Goal: Information Seeking & Learning: Learn about a topic

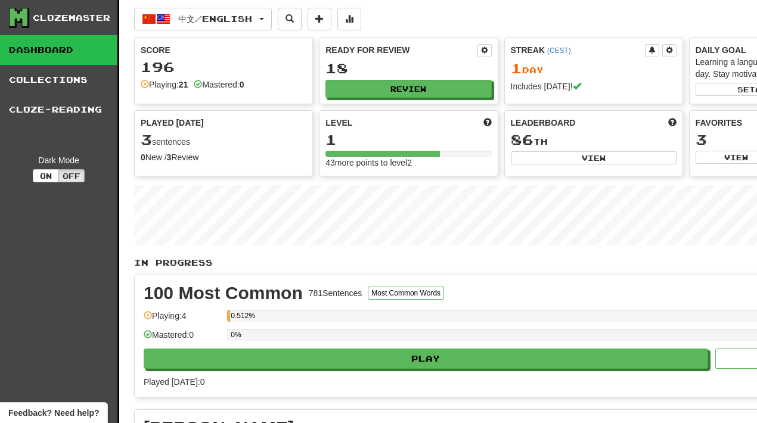
click at [52, 47] on link "Dashboard" at bounding box center [58, 50] width 117 height 30
click at [175, 17] on button "中文 / English" at bounding box center [203, 19] width 138 height 23
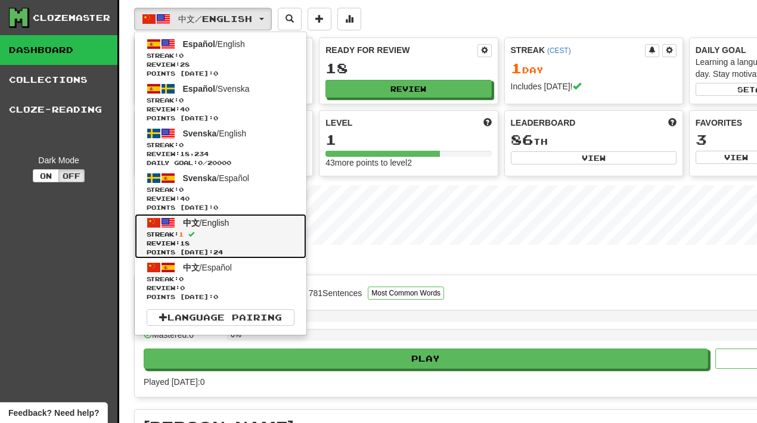
click at [218, 224] on span "中文 / English" at bounding box center [206, 223] width 46 height 10
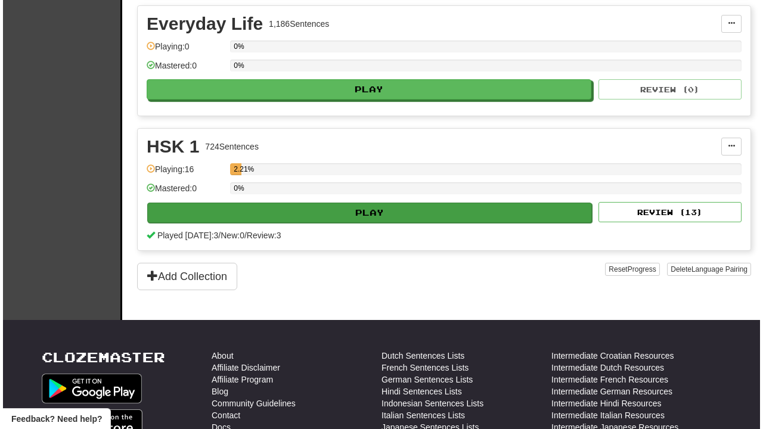
scroll to position [540, 0]
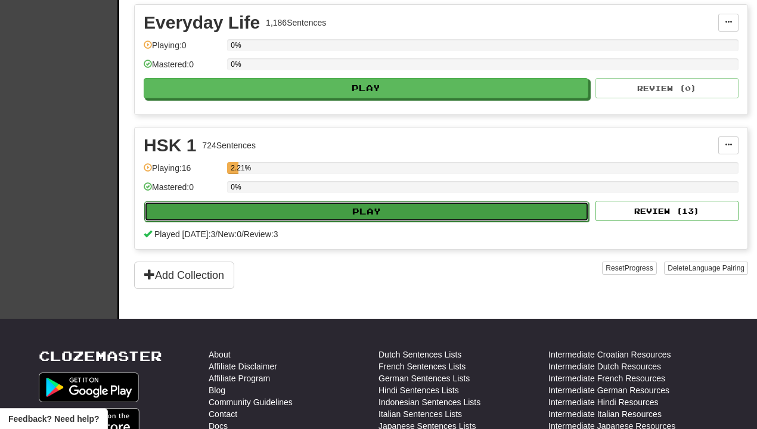
click at [238, 201] on button "Play" at bounding box center [366, 211] width 445 height 20
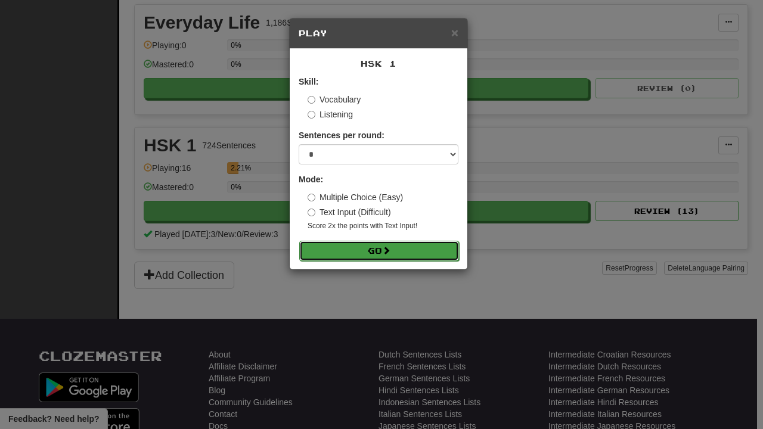
click at [357, 246] on button "Go" at bounding box center [379, 251] width 160 height 20
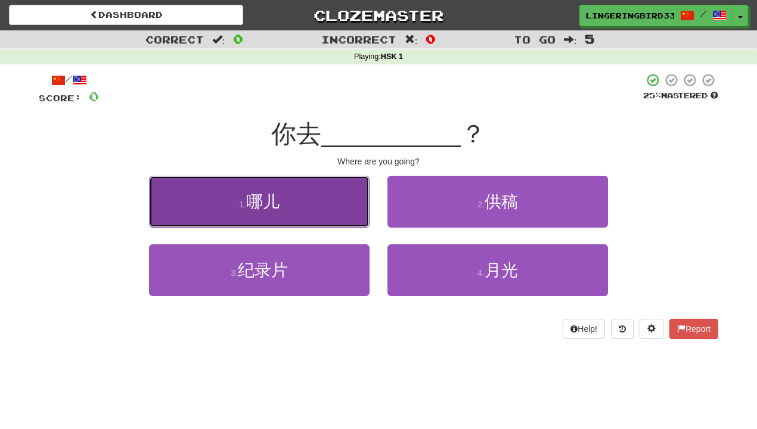
click at [331, 198] on button "1 . 哪儿" at bounding box center [259, 202] width 220 height 52
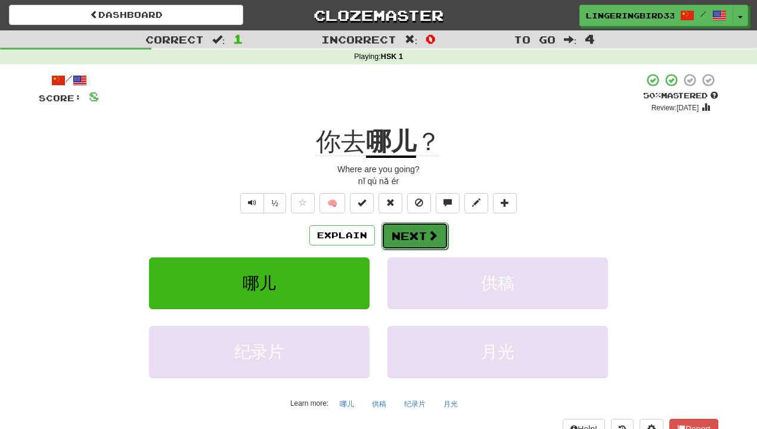
click at [402, 239] on button "Next" at bounding box center [414, 235] width 67 height 27
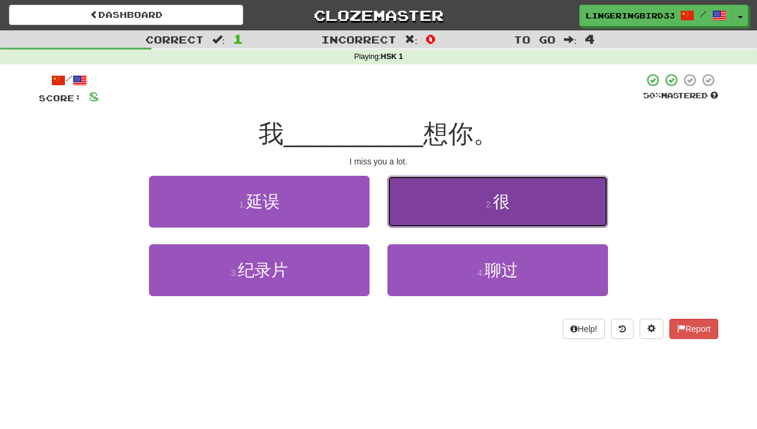
click at [441, 218] on button "2 . 很" at bounding box center [497, 202] width 220 height 52
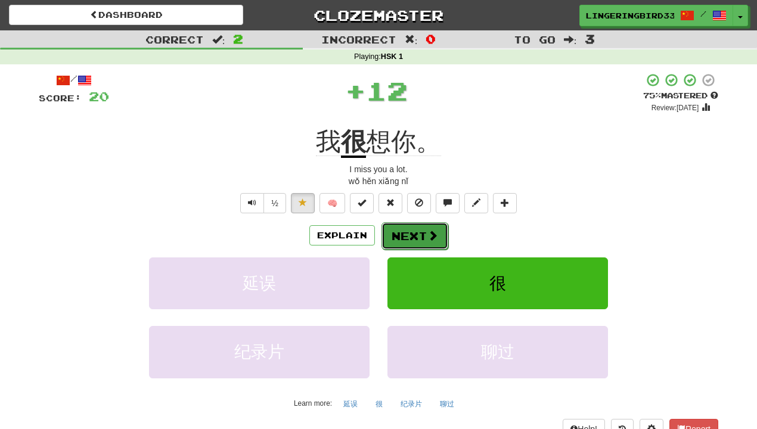
click at [406, 232] on button "Next" at bounding box center [414, 235] width 67 height 27
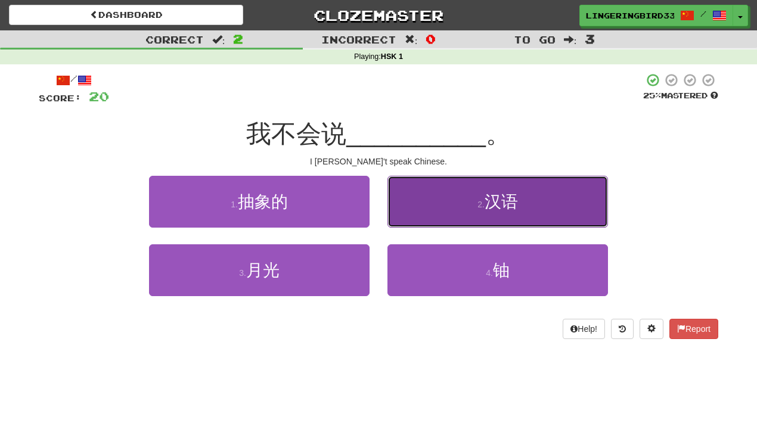
click at [481, 196] on button "2 . 汉语" at bounding box center [497, 202] width 220 height 52
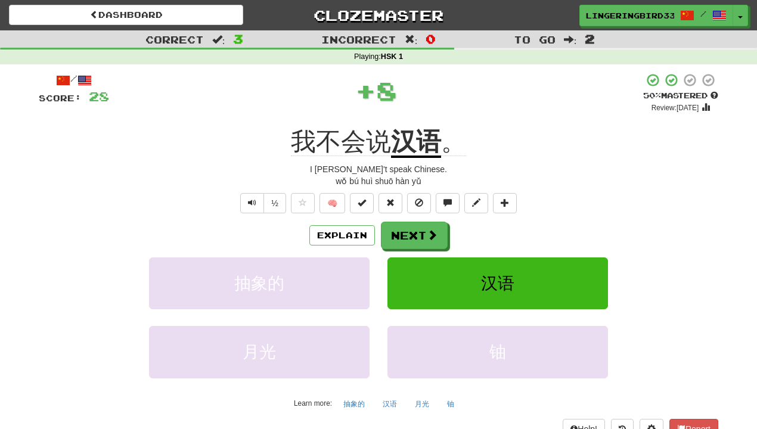
click at [424, 148] on u "汉语" at bounding box center [416, 143] width 50 height 30
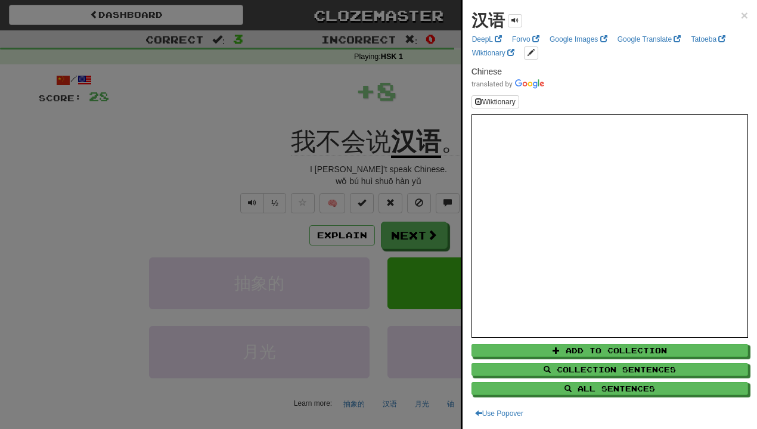
click at [201, 126] on div at bounding box center [378, 214] width 757 height 429
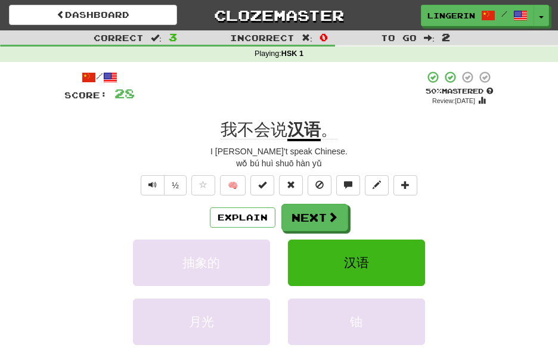
click at [500, 179] on div "/ Score: 28 + 8 50 % Mastered Review: 2025-08-28 我不会说 汉语 。 I don't speak Chines…" at bounding box center [278, 250] width 447 height 376
click at [316, 220] on button "Next" at bounding box center [315, 217] width 67 height 27
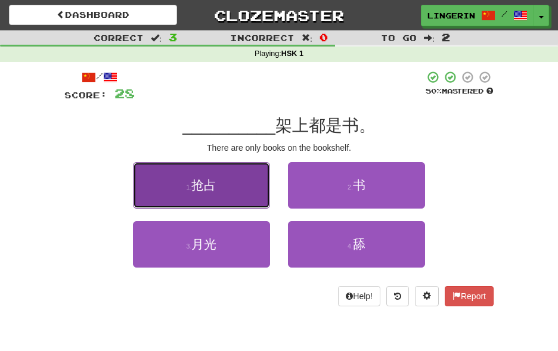
click at [226, 191] on button "1 . 抢占" at bounding box center [201, 185] width 137 height 46
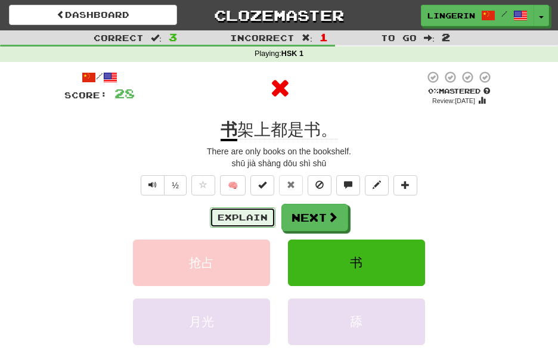
click at [237, 215] on button "Explain" at bounding box center [243, 217] width 66 height 20
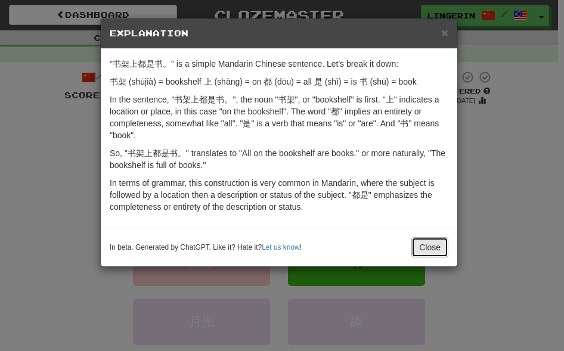
click at [428, 246] on button "Close" at bounding box center [429, 247] width 37 height 20
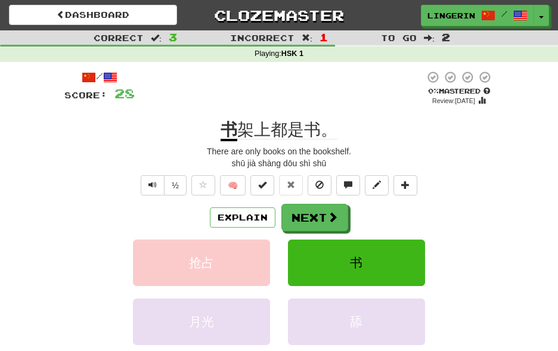
click at [511, 194] on div "Correct : 3 Incorrect : 1 To go : 2 Playing : HSK 1 / Score: 28 0 % Mastered Re…" at bounding box center [279, 234] width 558 height 408
click at [310, 130] on span "架上都是书。" at bounding box center [287, 129] width 100 height 19
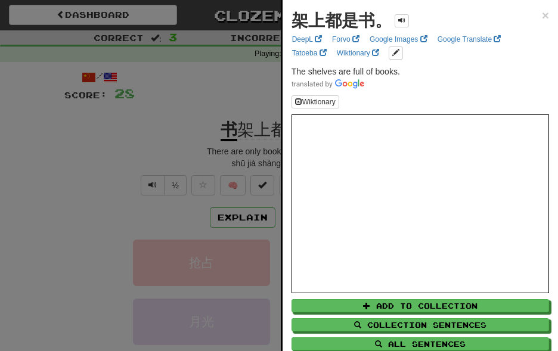
click at [129, 145] on div at bounding box center [279, 175] width 558 height 351
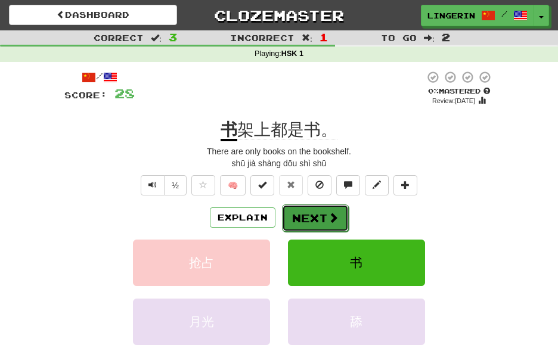
click at [336, 222] on span at bounding box center [333, 217] width 11 height 11
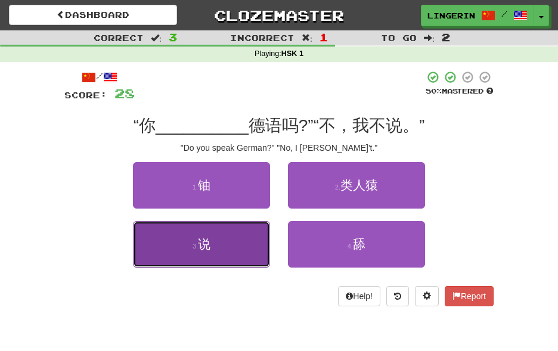
click at [248, 262] on button "3 . 说" at bounding box center [201, 244] width 137 height 46
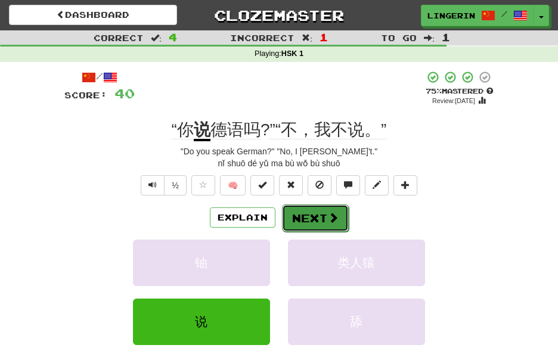
click at [329, 220] on span at bounding box center [333, 217] width 11 height 11
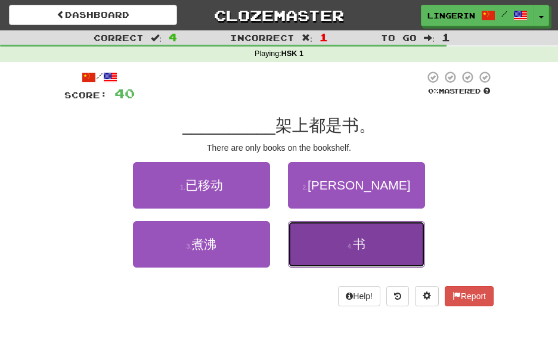
click at [332, 232] on button "4 . 书" at bounding box center [356, 244] width 137 height 46
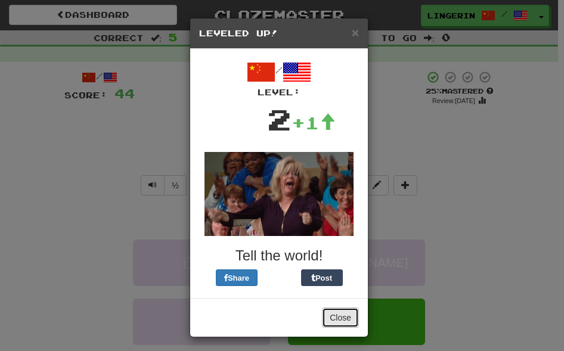
click at [345, 312] on button "Close" at bounding box center [340, 318] width 37 height 20
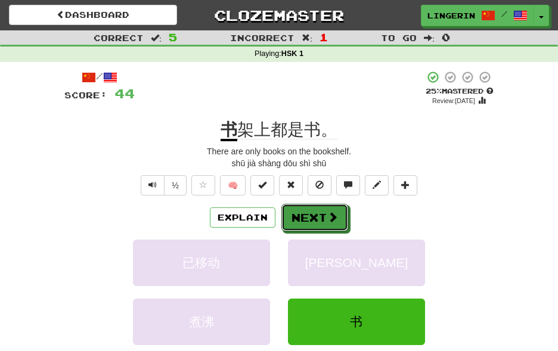
click at [325, 224] on button "Next" at bounding box center [314, 217] width 67 height 27
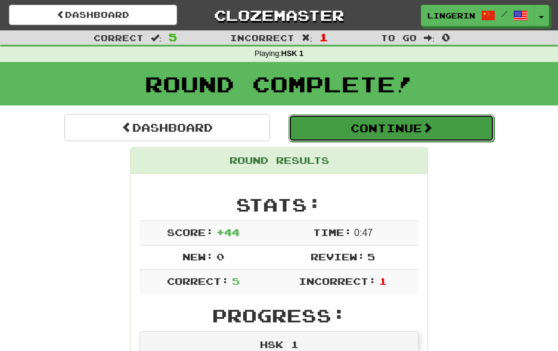
click at [307, 125] on button "Continue" at bounding box center [391, 127] width 206 height 27
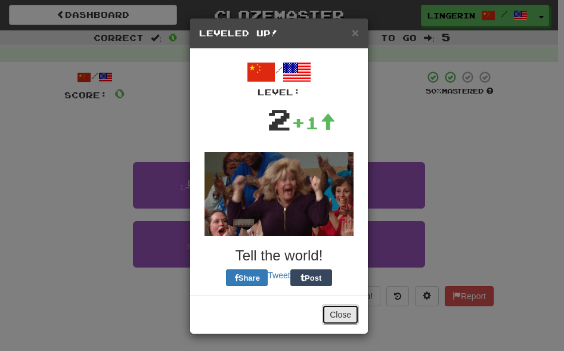
click at [340, 314] on button "Close" at bounding box center [340, 315] width 37 height 20
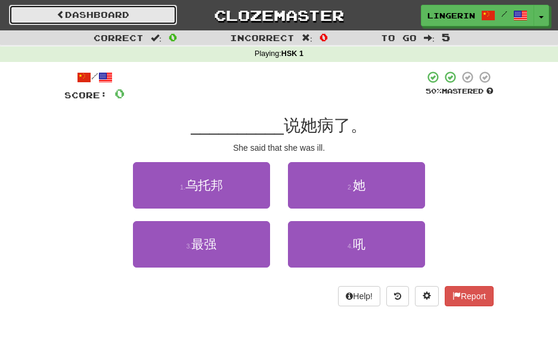
click at [130, 5] on link "Dashboard" at bounding box center [93, 15] width 168 height 20
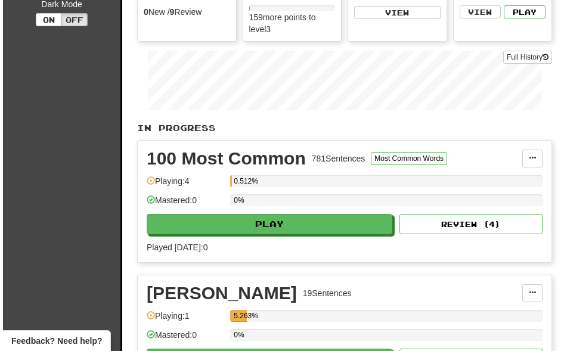
scroll to position [162, 0]
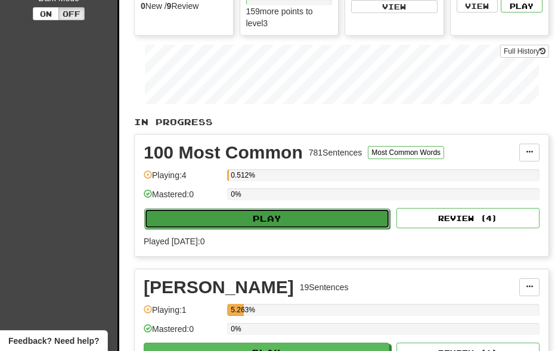
click at [341, 212] on button "Play" at bounding box center [267, 219] width 246 height 20
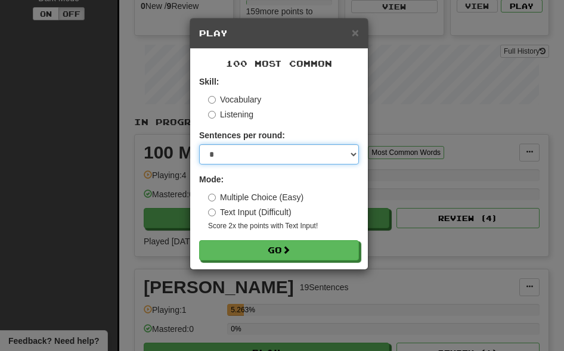
click at [326, 150] on select "* ** ** ** ** ** *** ********" at bounding box center [279, 154] width 160 height 20
select select "**"
click at [199, 144] on select "* ** ** ** ** ** *** ********" at bounding box center [279, 154] width 160 height 20
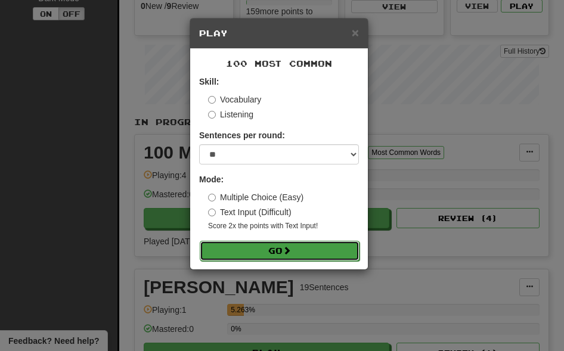
click at [321, 250] on button "Go" at bounding box center [280, 251] width 160 height 20
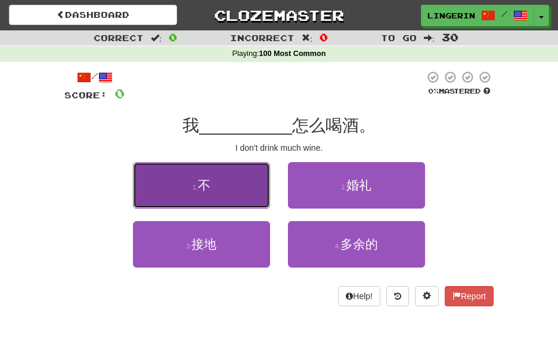
click at [231, 187] on button "1 . 不" at bounding box center [201, 185] width 137 height 46
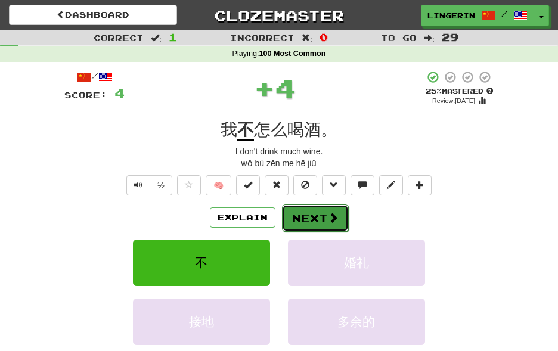
click at [311, 219] on button "Next" at bounding box center [315, 217] width 67 height 27
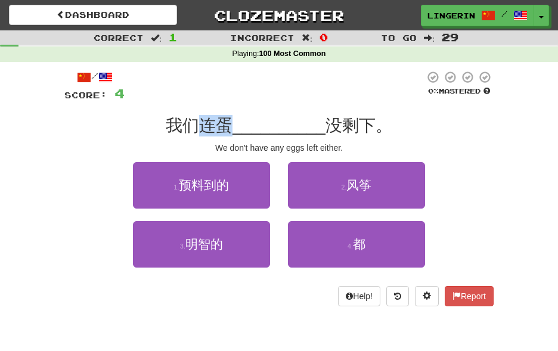
drag, startPoint x: 237, startPoint y: 126, endPoint x: 204, endPoint y: 128, distance: 32.8
click at [204, 128] on span "我们连蛋" at bounding box center [199, 125] width 67 height 18
click at [413, 112] on div "/ Score: 4 0 % Mastered 我们连蛋 __________ 没剩下。 We don't have any eggs left either…" at bounding box center [278, 188] width 429 height 236
click at [451, 139] on div "/ Score: 4 0 % Mastered 我们连蛋 __________ 没剩下。 We don't have any eggs left either…" at bounding box center [278, 188] width 429 height 236
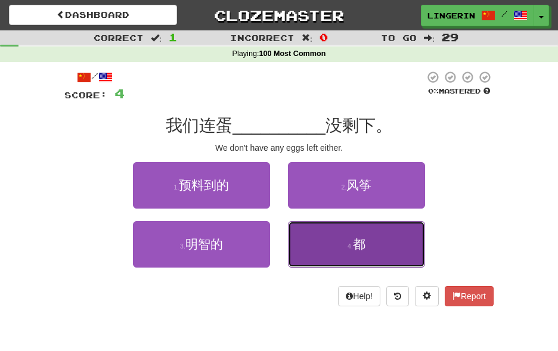
scroll to position [1, 0]
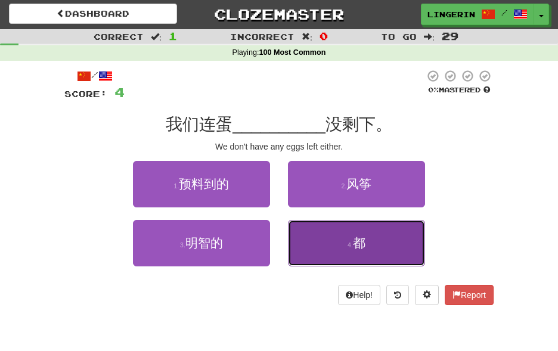
click at [384, 247] on button "4 . 都" at bounding box center [356, 243] width 137 height 46
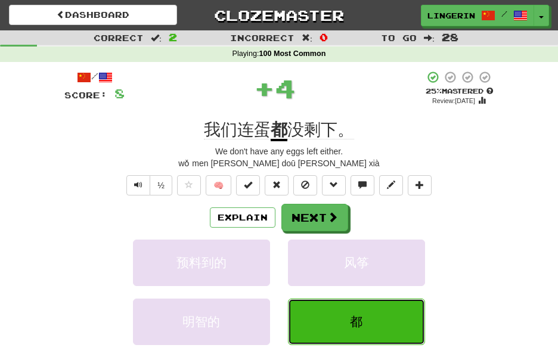
scroll to position [0, 0]
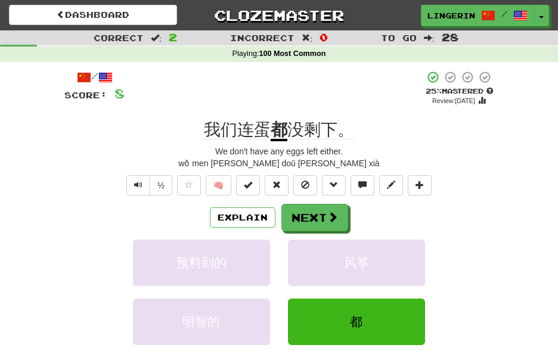
click at [286, 164] on div "wǒ men lián dàn doū méi shèng xià" at bounding box center [278, 163] width 429 height 12
click at [249, 219] on button "Explain" at bounding box center [243, 217] width 66 height 20
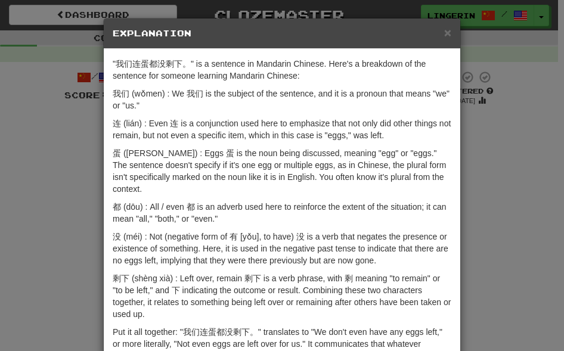
click at [501, 178] on div "× Explanation "我们连蛋都没剩下。" is a sentence in Mandarin Chinese. Here's a breakdown…" at bounding box center [282, 175] width 564 height 351
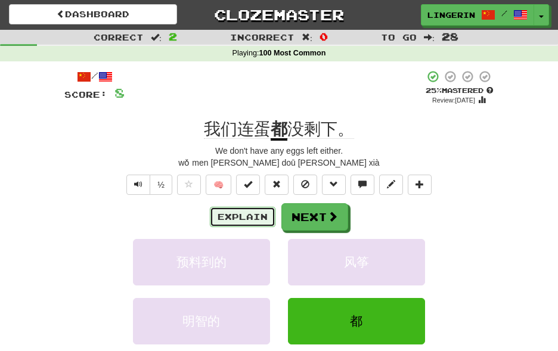
click at [249, 212] on button "Explain" at bounding box center [243, 217] width 66 height 20
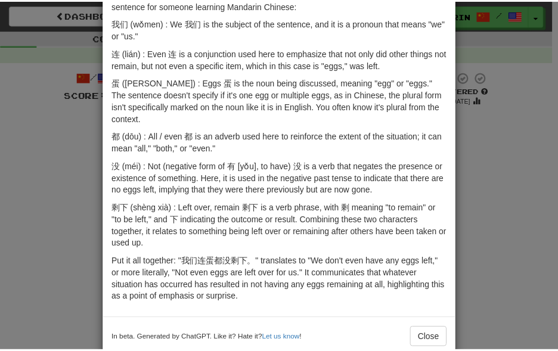
scroll to position [71, 0]
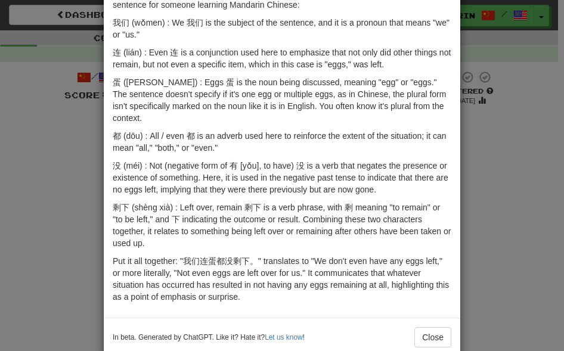
click at [467, 177] on div "× Explanation "我们连蛋都没剩下。" is a sentence in Mandarin Chinese. Here's a breakdown…" at bounding box center [282, 175] width 564 height 351
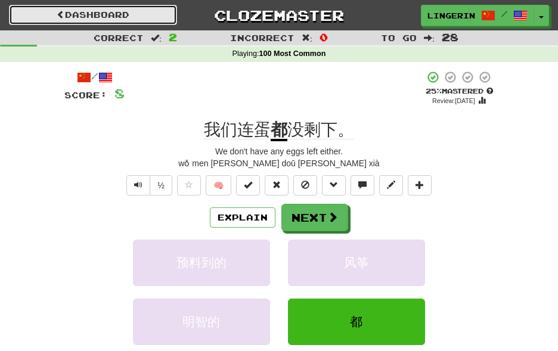
click at [135, 18] on link "Dashboard" at bounding box center [93, 15] width 168 height 20
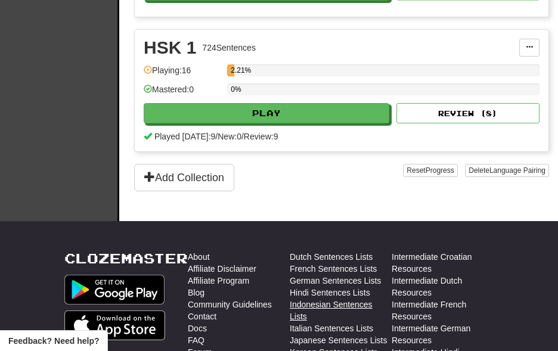
scroll to position [657, 0]
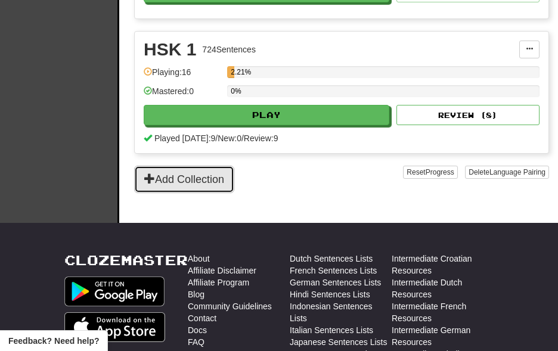
click at [186, 170] on button "Add Collection" at bounding box center [184, 179] width 100 height 27
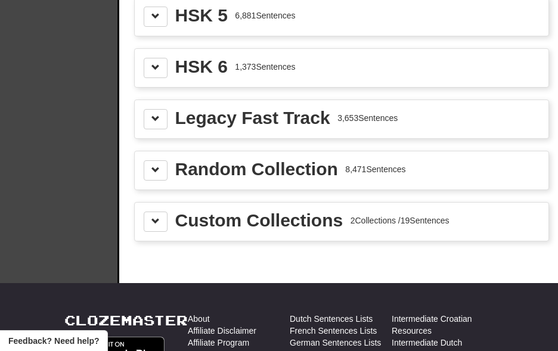
scroll to position [1763, 0]
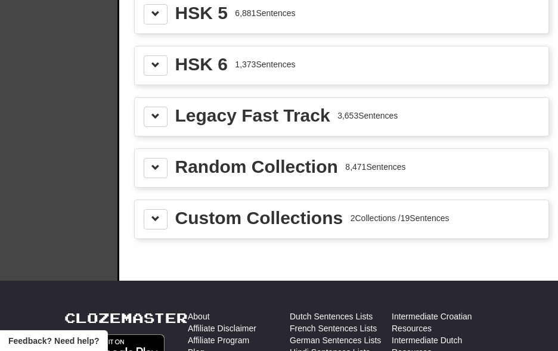
click at [275, 211] on div "Custom Collections 2 Collections / 19 Sentences" at bounding box center [342, 219] width 414 height 38
click at [273, 209] on div "Custom Collections" at bounding box center [259, 218] width 168 height 18
drag, startPoint x: 181, startPoint y: 206, endPoint x: 157, endPoint y: 200, distance: 24.6
click at [172, 209] on div "Custom Collections 2 Collections / 19 Sentences" at bounding box center [342, 219] width 396 height 20
click at [157, 215] on span at bounding box center [155, 219] width 8 height 8
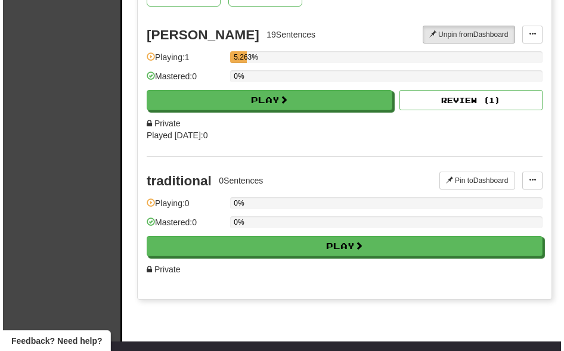
scroll to position [2037, 0]
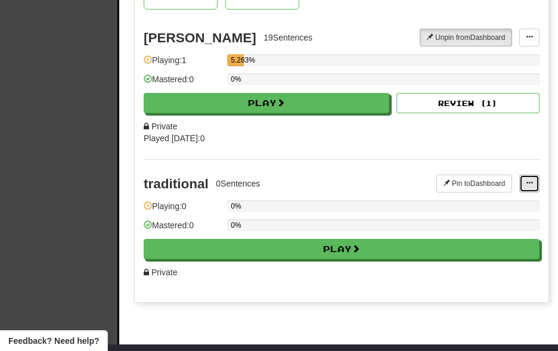
click at [536, 175] on button at bounding box center [529, 184] width 20 height 18
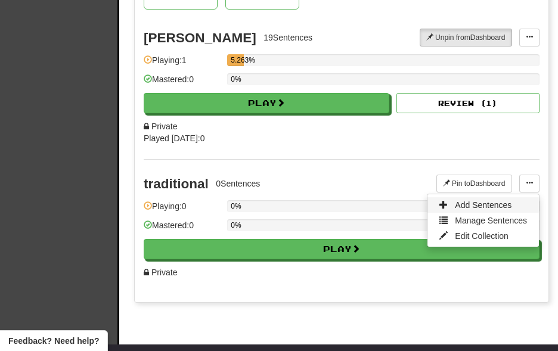
click at [500, 200] on span "Add Sentences" at bounding box center [483, 205] width 57 height 10
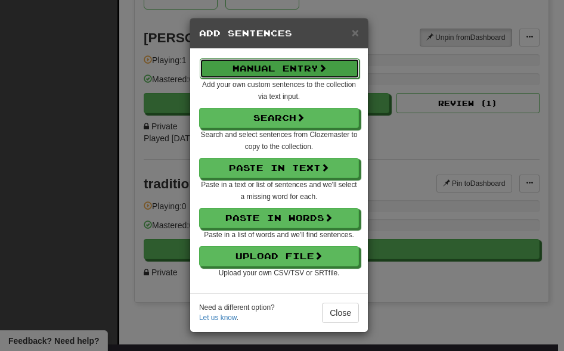
click at [325, 66] on span at bounding box center [322, 68] width 8 height 8
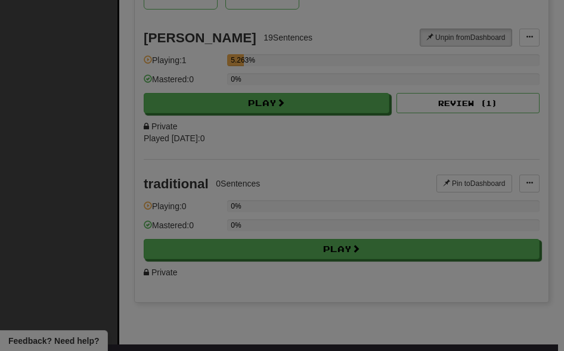
select select "*****"
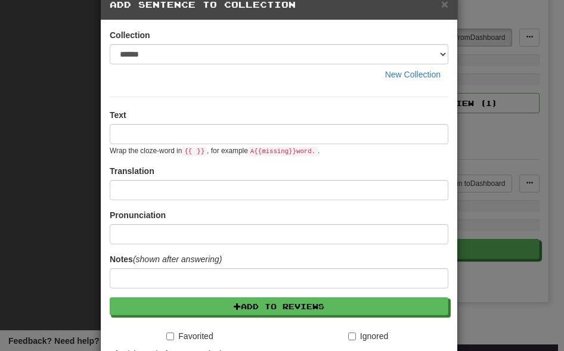
scroll to position [30, 0]
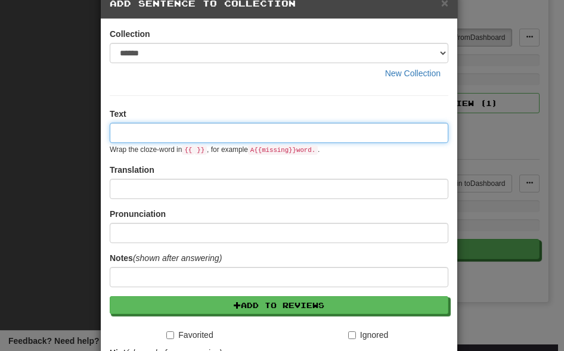
paste input "*******"
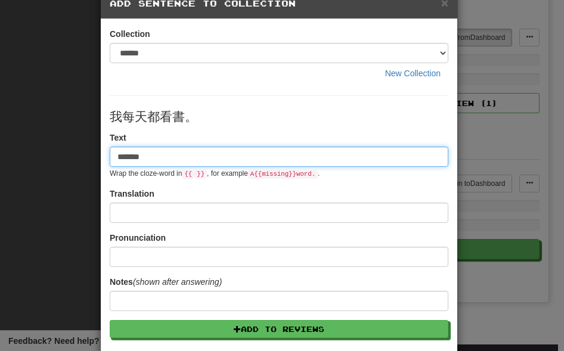
paste input "******"
click at [158, 157] on input "**********" at bounding box center [279, 157] width 338 height 20
click at [164, 154] on input "**********" at bounding box center [279, 157] width 338 height 20
click at [246, 159] on input "**********" at bounding box center [279, 157] width 338 height 20
paste input "**********"
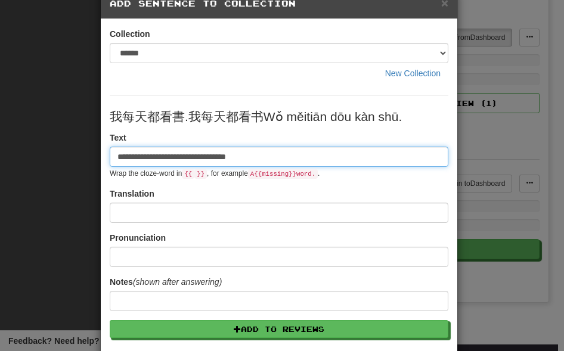
drag, startPoint x: 217, startPoint y: 159, endPoint x: 223, endPoint y: 168, distance: 10.7
click at [216, 159] on input "**********" at bounding box center [279, 157] width 338 height 20
drag, startPoint x: 237, startPoint y: 157, endPoint x: 265, endPoint y: 182, distance: 38.0
click at [238, 157] on input "**********" at bounding box center [279, 157] width 338 height 20
type input "**********"
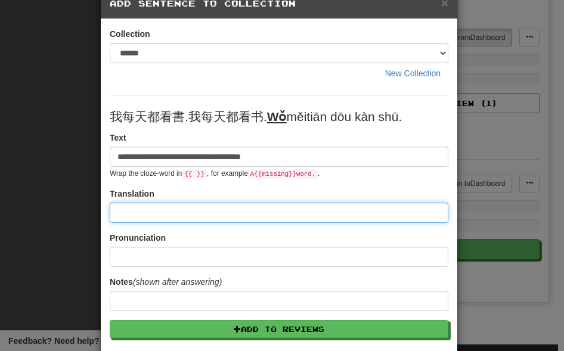
click at [227, 214] on input at bounding box center [279, 213] width 338 height 20
paste input "**********"
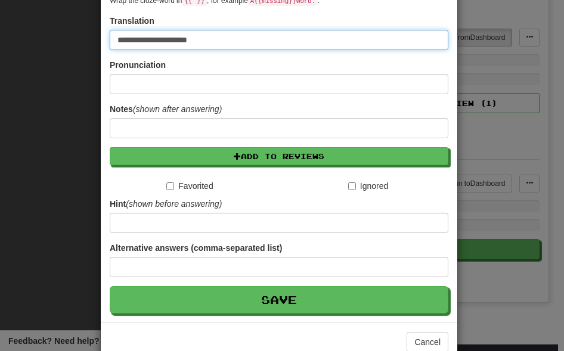
scroll to position [215, 0]
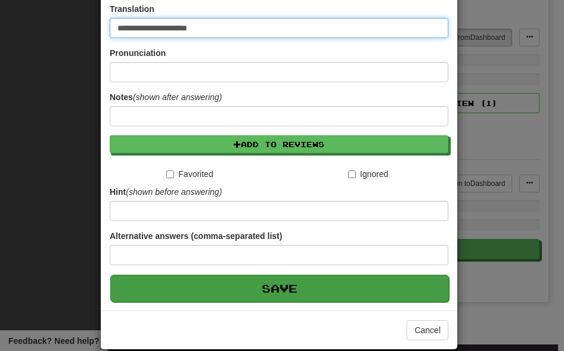
type input "**********"
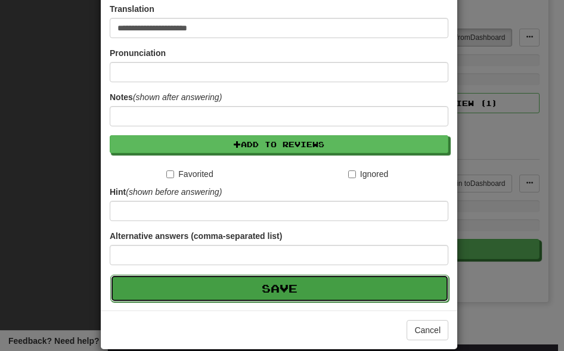
click at [294, 288] on button "Save" at bounding box center [279, 288] width 338 height 27
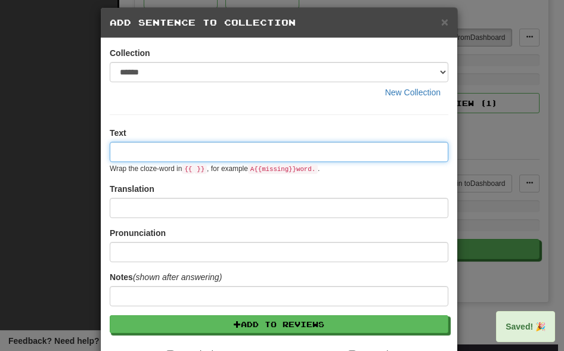
scroll to position [0, 0]
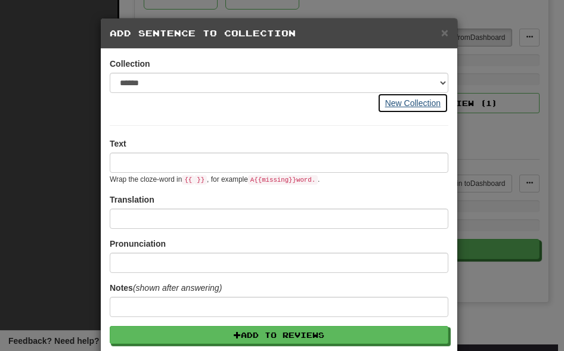
click at [411, 99] on button "New Collection" at bounding box center [412, 103] width 71 height 20
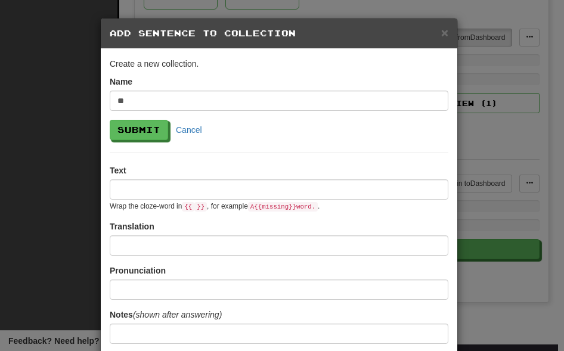
type input "*"
type input "**********"
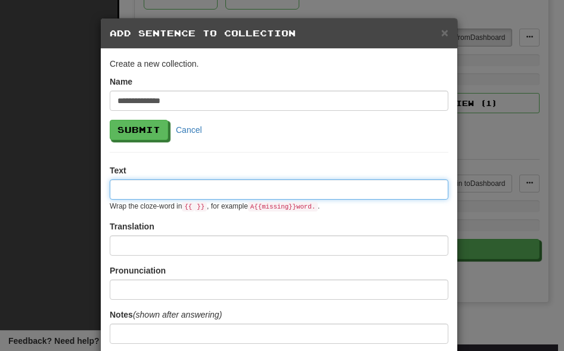
click at [300, 190] on input at bounding box center [279, 189] width 338 height 20
paste input "*******"
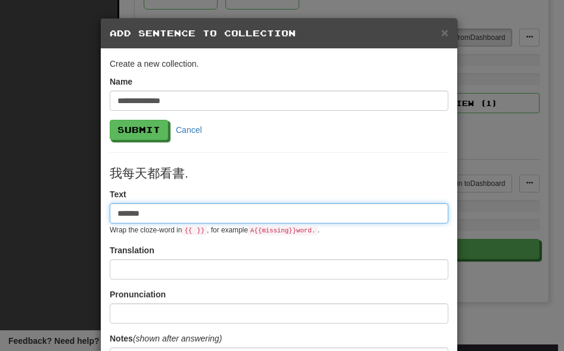
click at [265, 214] on input "*******" at bounding box center [279, 213] width 338 height 20
paste input "******"
click at [167, 212] on input "**********" at bounding box center [279, 213] width 338 height 20
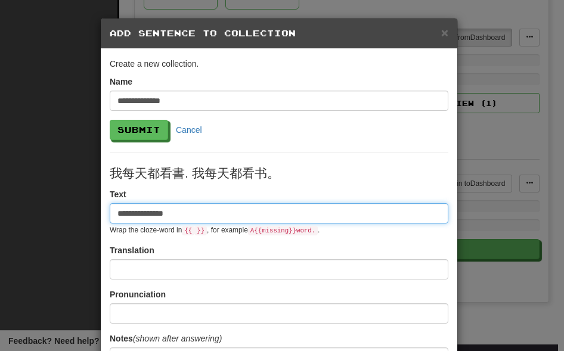
click at [274, 213] on input "**********" at bounding box center [279, 213] width 338 height 20
paste input "**********"
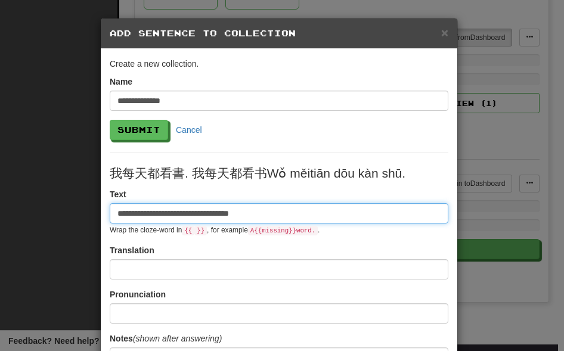
click at [220, 216] on input "**********" at bounding box center [279, 213] width 338 height 20
type input "**********"
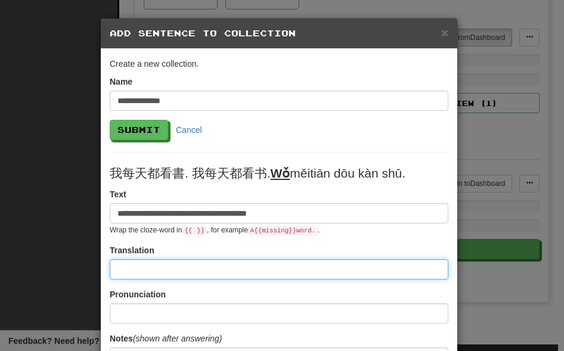
click at [260, 269] on input at bounding box center [279, 269] width 338 height 20
paste input "**********"
type input "**********"
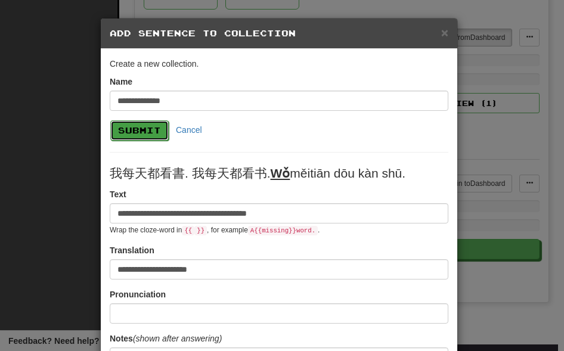
click at [144, 135] on button "Submit" at bounding box center [139, 130] width 58 height 20
select select "*****"
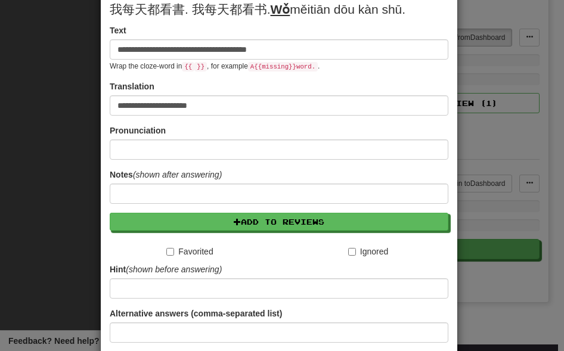
scroll to position [231, 0]
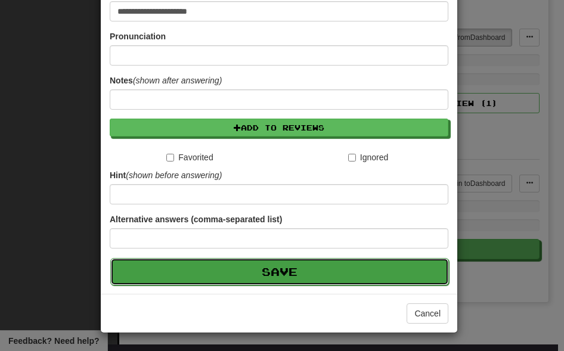
click at [341, 277] on button "Save" at bounding box center [279, 271] width 338 height 27
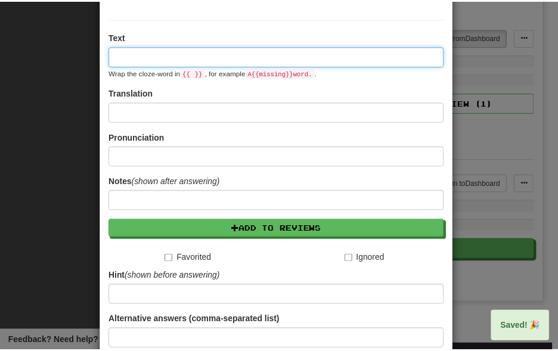
scroll to position [0, 0]
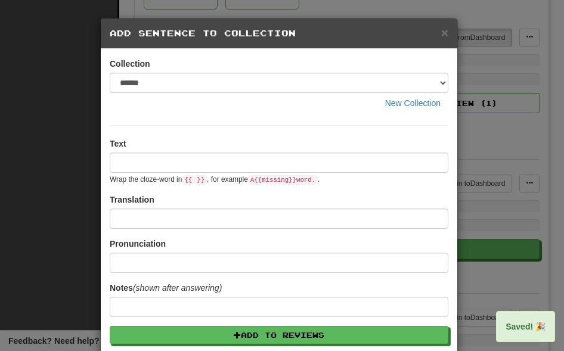
click at [501, 194] on div "**********" at bounding box center [282, 175] width 564 height 351
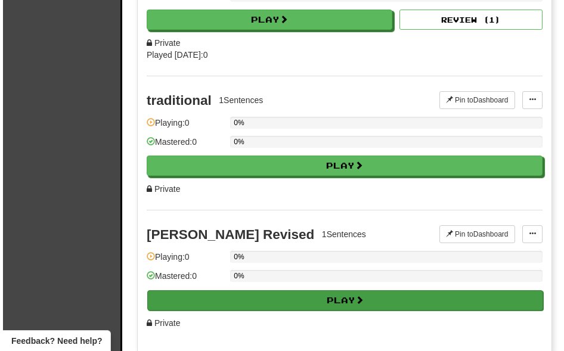
scroll to position [2122, 0]
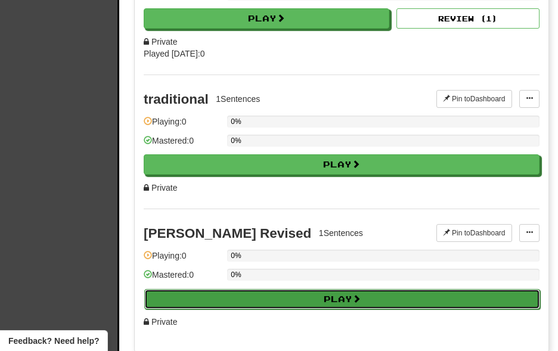
click at [315, 289] on button "Play" at bounding box center [342, 299] width 396 height 20
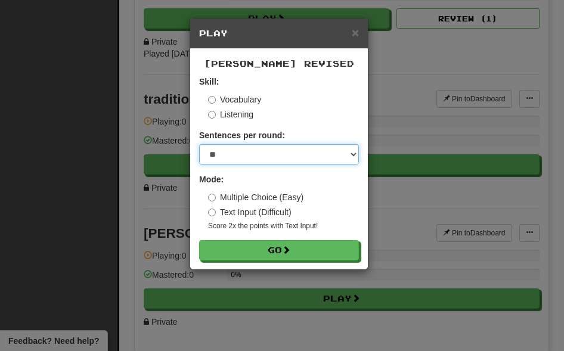
click at [290, 151] on select "* ** ** ** ** ** *** ********" at bounding box center [279, 154] width 160 height 20
select select "*"
click at [199, 144] on select "* ** ** ** ** ** *** ********" at bounding box center [279, 154] width 160 height 20
click at [273, 213] on label "Text Input (Difficult)" at bounding box center [249, 212] width 83 height 12
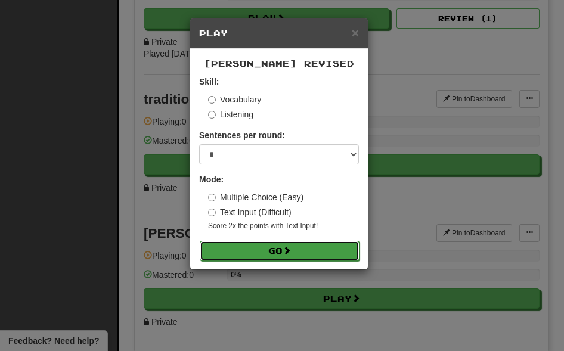
click at [287, 251] on span at bounding box center [286, 250] width 8 height 8
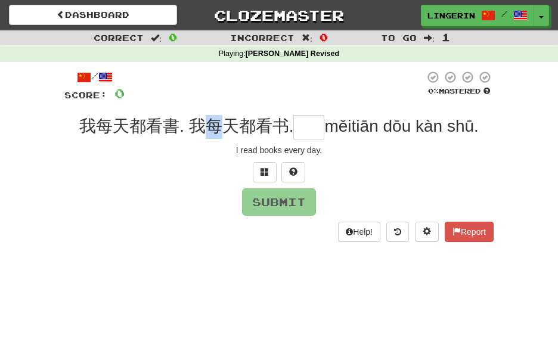
drag, startPoint x: 215, startPoint y: 119, endPoint x: 200, endPoint y: 123, distance: 15.6
click at [200, 123] on span "我每天都看書. 我每天都看书." at bounding box center [186, 126] width 214 height 18
click at [213, 104] on div "/ Score: 0 0 % Mastered 我每天都看書. 我每天都看书. měitiān dōu kàn shū. I read books every…" at bounding box center [278, 156] width 429 height 172
click at [315, 131] on input "text" at bounding box center [308, 127] width 31 height 24
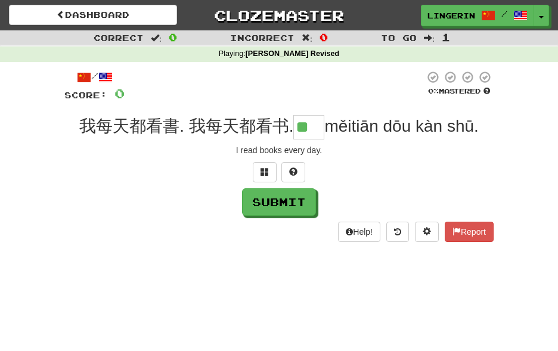
type input "**"
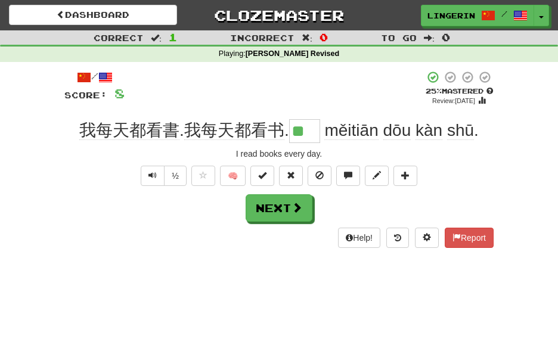
scroll to position [1, 0]
click at [279, 206] on button "Next" at bounding box center [279, 207] width 67 height 27
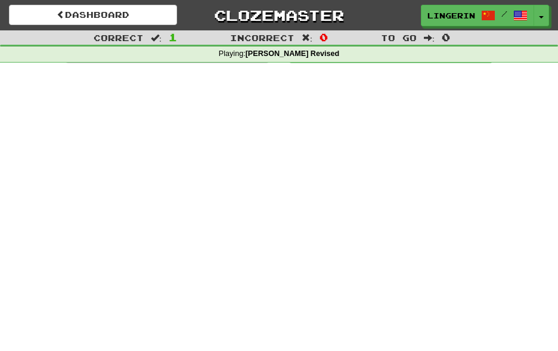
scroll to position [0, 0]
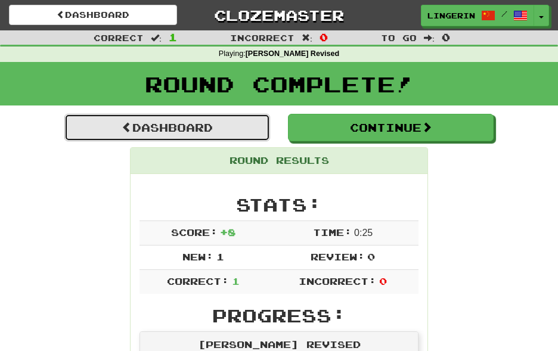
click at [188, 128] on link "Dashboard" at bounding box center [167, 127] width 206 height 27
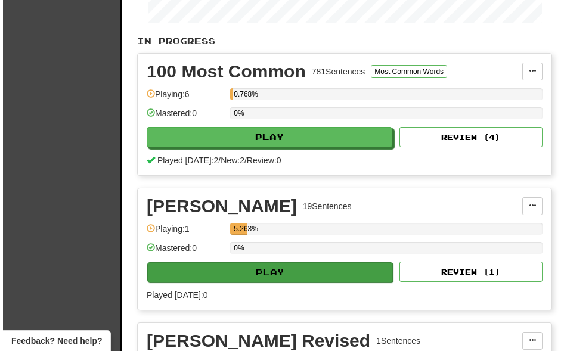
scroll to position [239, 0]
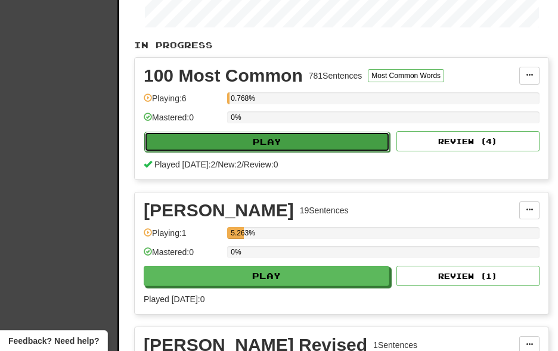
click at [354, 145] on button "Play" at bounding box center [267, 142] width 246 height 20
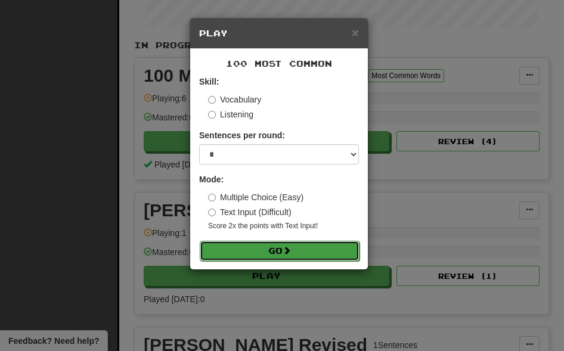
click at [322, 247] on button "Go" at bounding box center [280, 251] width 160 height 20
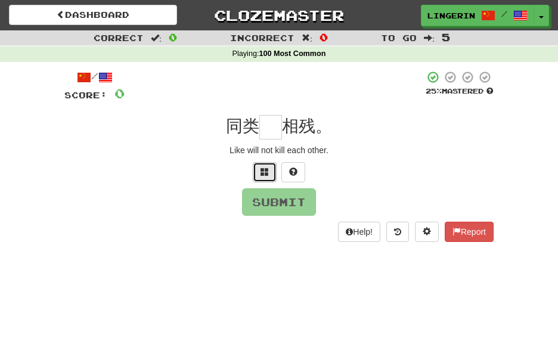
click at [263, 176] on button at bounding box center [265, 172] width 24 height 20
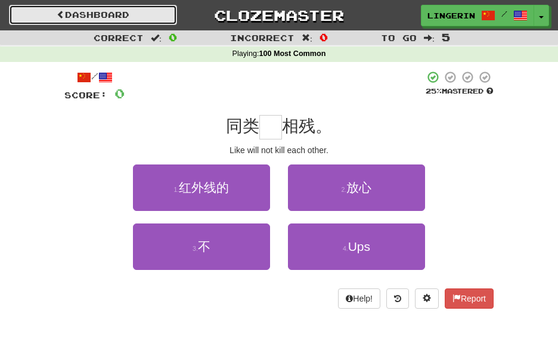
drag, startPoint x: 100, startPoint y: 15, endPoint x: 111, endPoint y: 19, distance: 12.1
click at [100, 15] on link "Dashboard" at bounding box center [93, 15] width 168 height 20
click at [69, 20] on link "Dashboard" at bounding box center [93, 15] width 168 height 20
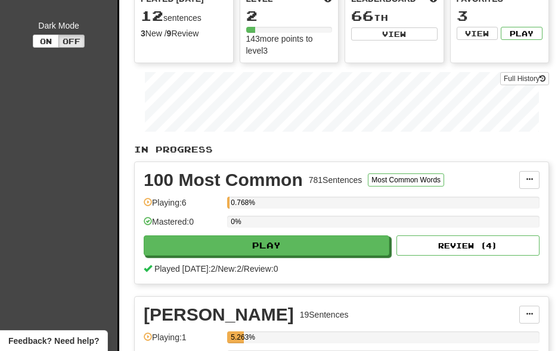
scroll to position [135, 0]
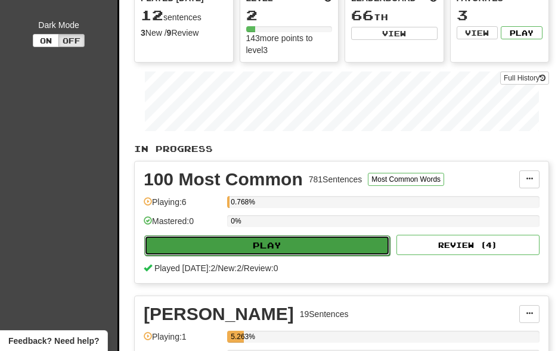
click at [325, 241] on button "Play" at bounding box center [267, 245] width 246 height 20
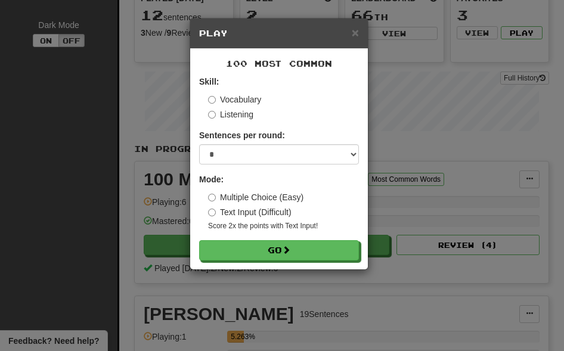
click at [135, 122] on div "× Play 100 Most Common Skill: Vocabulary Listening Sentences per round: * ** **…" at bounding box center [282, 175] width 564 height 351
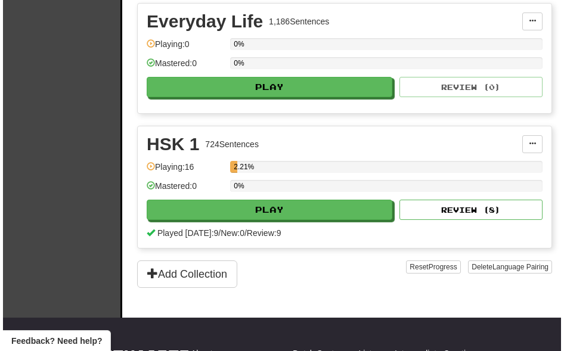
scroll to position [699, 0]
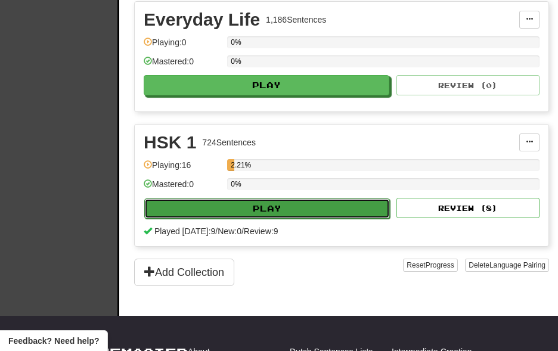
click at [295, 198] on button "Play" at bounding box center [267, 208] width 246 height 20
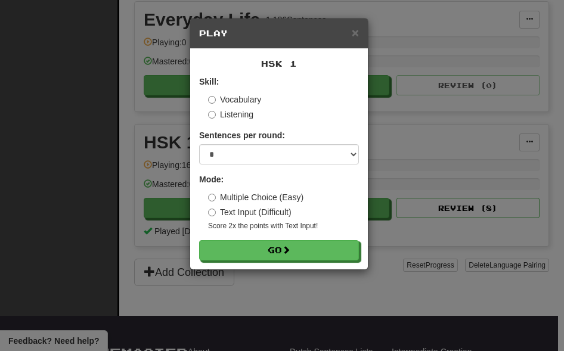
drag, startPoint x: 253, startPoint y: 203, endPoint x: 299, endPoint y: 225, distance: 51.2
click at [256, 203] on label "Multiple Choice (Easy)" at bounding box center [255, 197] width 95 height 12
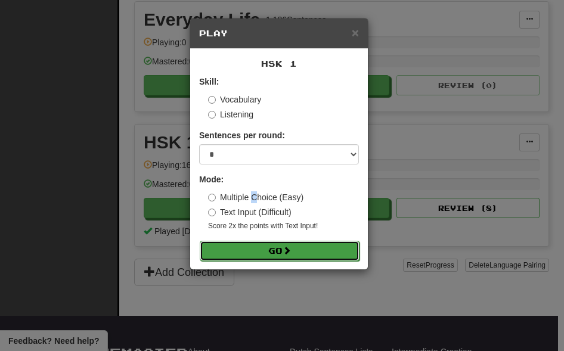
click at [277, 252] on button "Go" at bounding box center [280, 251] width 160 height 20
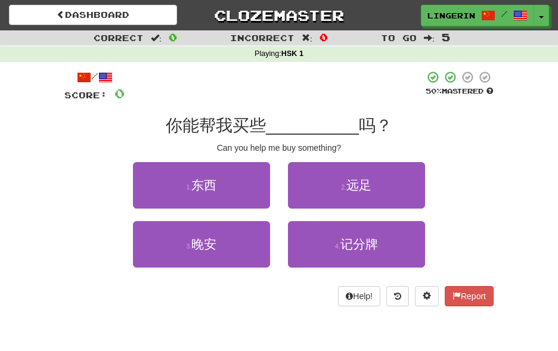
click at [190, 125] on span "你能帮我买些" at bounding box center [216, 125] width 100 height 18
click at [205, 125] on span "你能帮我买些" at bounding box center [216, 125] width 100 height 18
click at [212, 125] on span "你能帮我买些" at bounding box center [216, 125] width 100 height 18
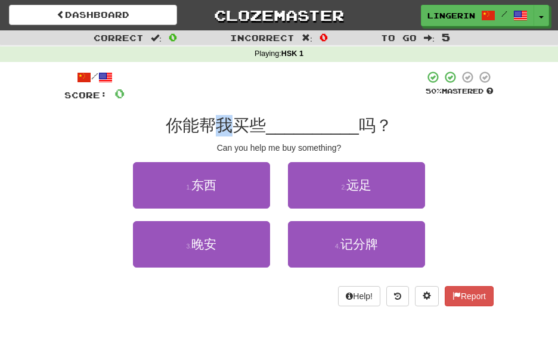
click at [212, 125] on span "你能帮我买些" at bounding box center [216, 125] width 100 height 18
click at [125, 99] on div at bounding box center [275, 86] width 300 height 33
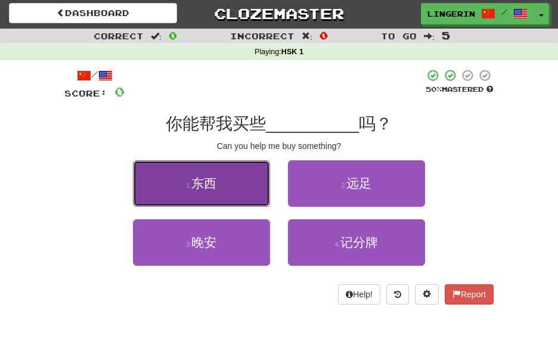
scroll to position [3, 0]
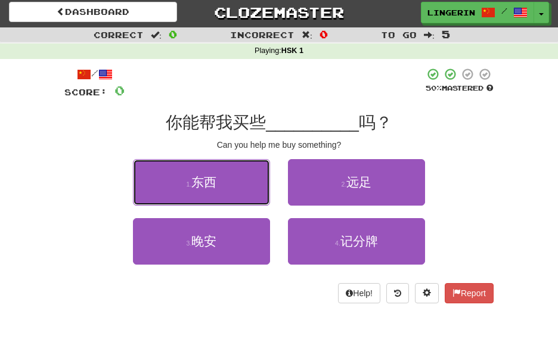
click at [240, 169] on button "1 . 东西" at bounding box center [201, 182] width 137 height 46
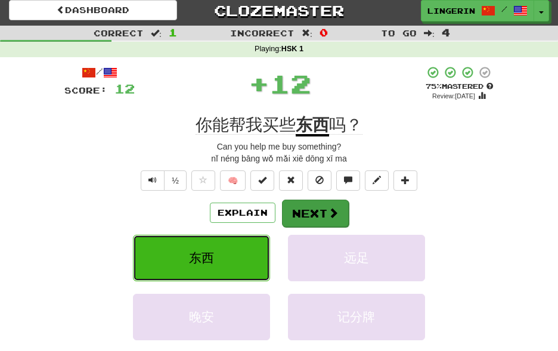
scroll to position [5, 0]
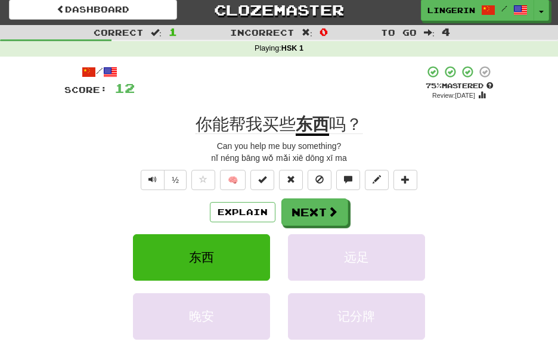
click at [232, 129] on span "你能帮我买些" at bounding box center [245, 124] width 100 height 19
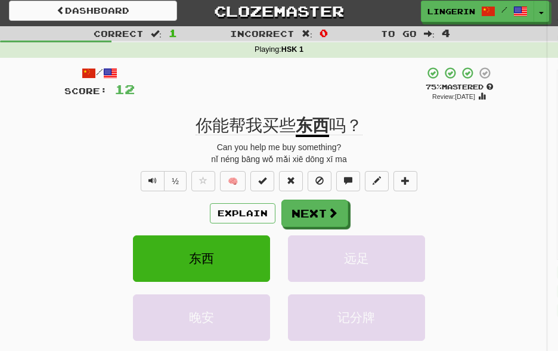
scroll to position [6, 0]
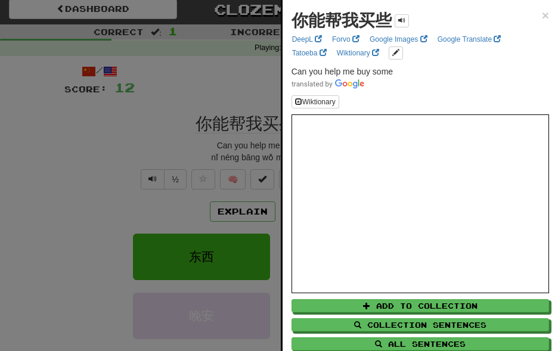
click at [117, 132] on div at bounding box center [279, 175] width 558 height 351
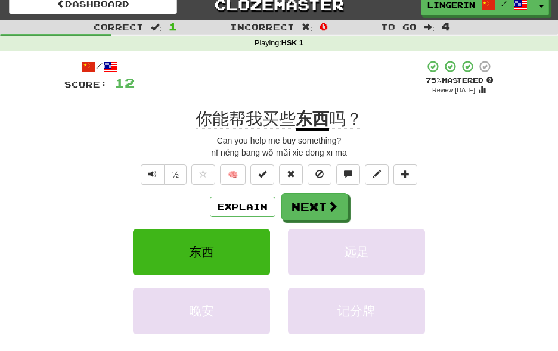
scroll to position [11, 0]
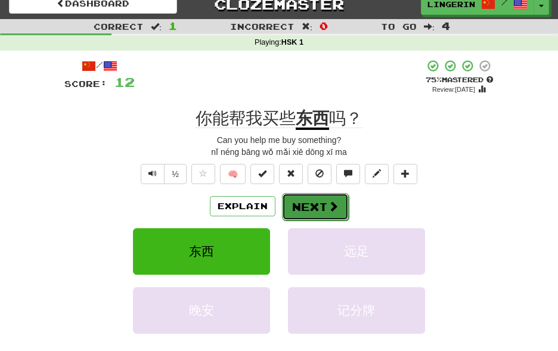
click at [332, 210] on span at bounding box center [333, 206] width 11 height 11
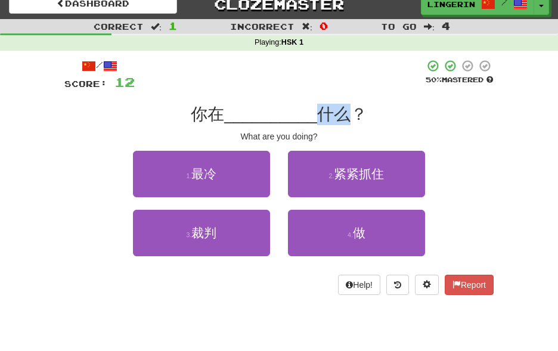
drag, startPoint x: 347, startPoint y: 116, endPoint x: 315, endPoint y: 119, distance: 32.9
click at [317, 119] on span "什么？" at bounding box center [342, 114] width 50 height 18
click at [416, 110] on div "你在 __________ 什么？" at bounding box center [278, 114] width 429 height 21
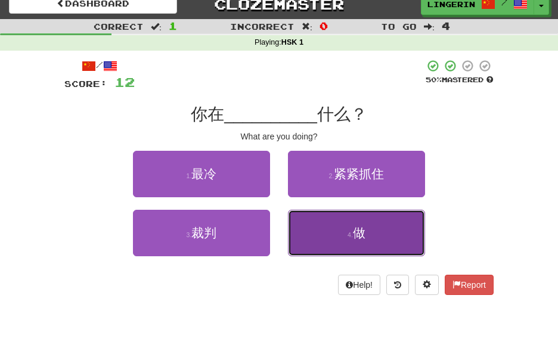
click at [339, 245] on button "4 . 做" at bounding box center [356, 233] width 137 height 46
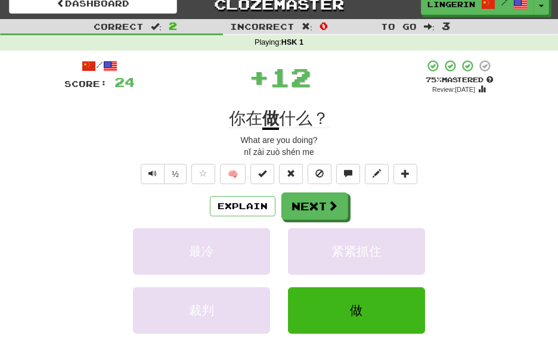
click at [270, 122] on u "做" at bounding box center [270, 119] width 17 height 21
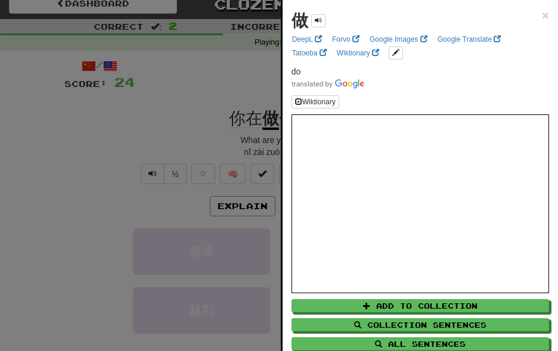
drag, startPoint x: 81, startPoint y: 151, endPoint x: 111, endPoint y: 153, distance: 29.8
click at [81, 151] on div at bounding box center [279, 175] width 558 height 351
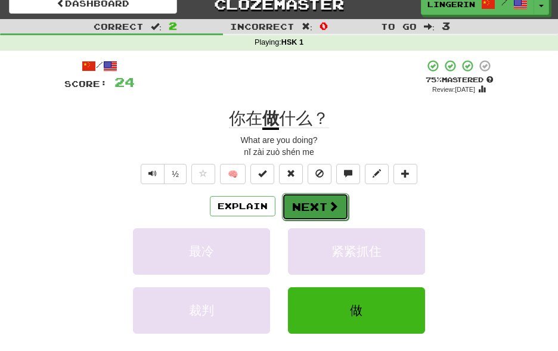
click at [308, 204] on button "Next" at bounding box center [315, 206] width 67 height 27
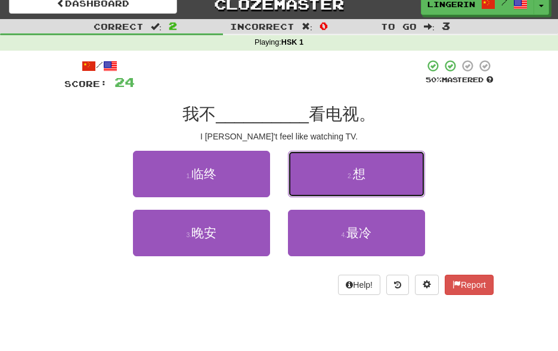
click at [318, 188] on button "2 . 想" at bounding box center [356, 174] width 137 height 46
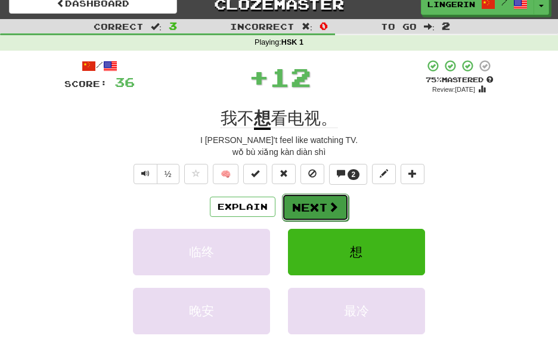
click at [308, 212] on button "Next" at bounding box center [315, 207] width 67 height 27
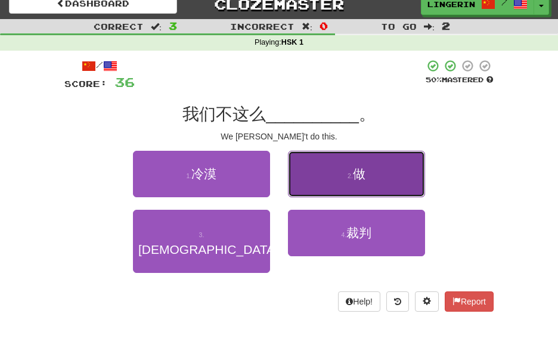
click at [318, 167] on button "2 . 做" at bounding box center [356, 174] width 137 height 46
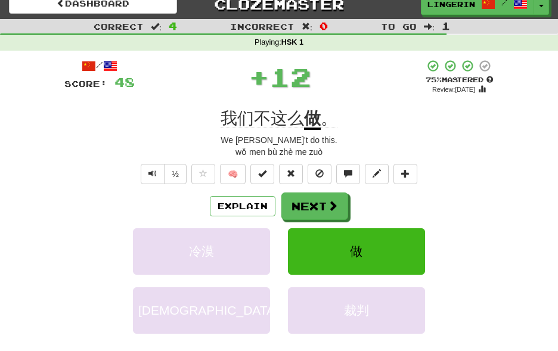
click at [306, 119] on u "做" at bounding box center [312, 119] width 17 height 21
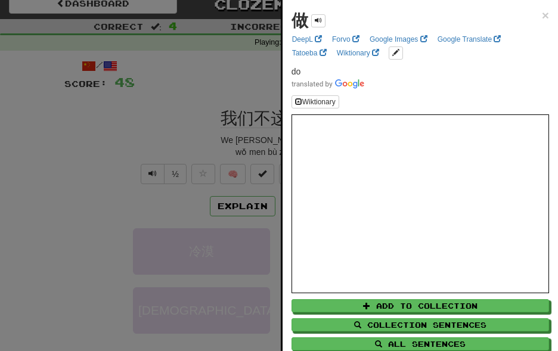
click at [101, 204] on div at bounding box center [279, 175] width 558 height 351
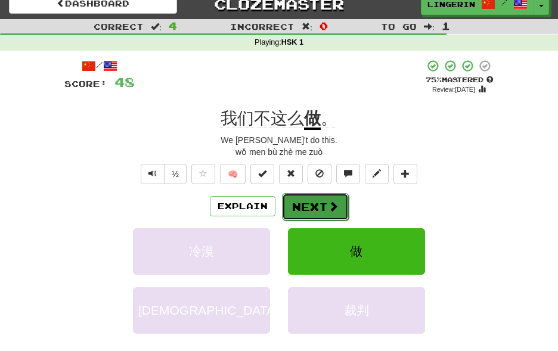
click at [304, 198] on button "Next" at bounding box center [315, 206] width 67 height 27
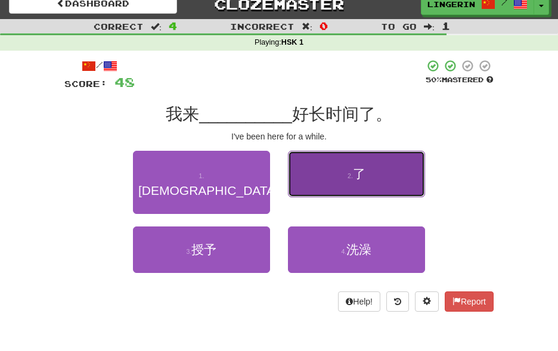
click at [321, 174] on button "2 . 了" at bounding box center [356, 174] width 137 height 46
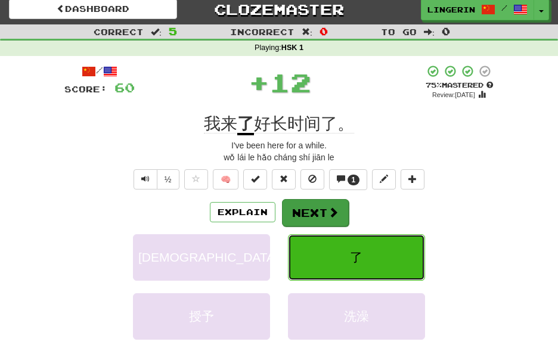
scroll to position [7, 0]
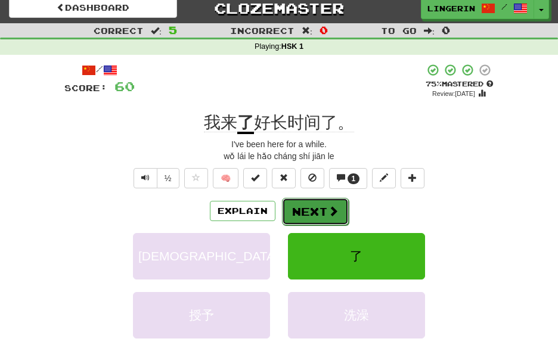
click at [322, 208] on button "Next" at bounding box center [315, 211] width 67 height 27
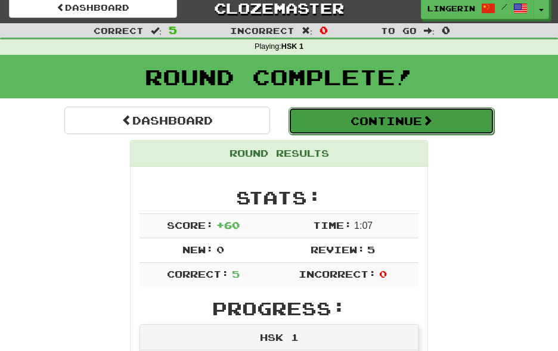
click at [359, 117] on button "Continue" at bounding box center [391, 120] width 206 height 27
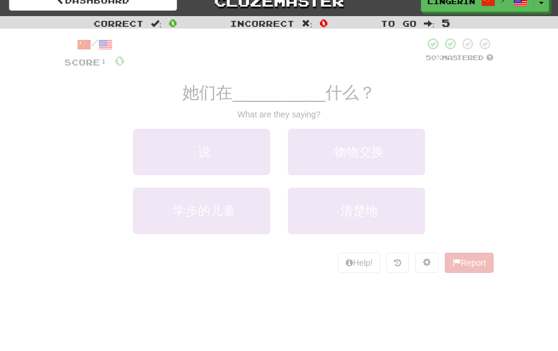
scroll to position [15, 0]
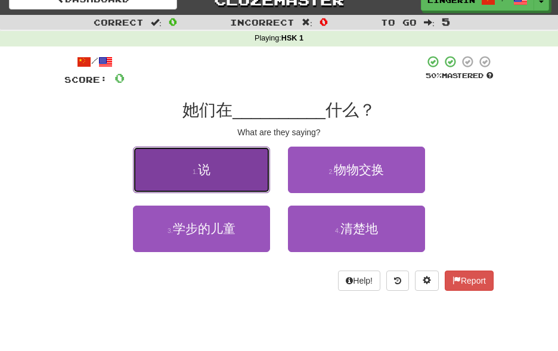
click at [230, 163] on button "1 . 说" at bounding box center [201, 170] width 137 height 46
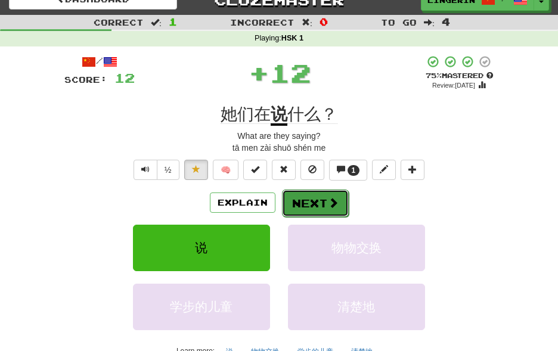
click at [327, 209] on button "Next" at bounding box center [315, 203] width 67 height 27
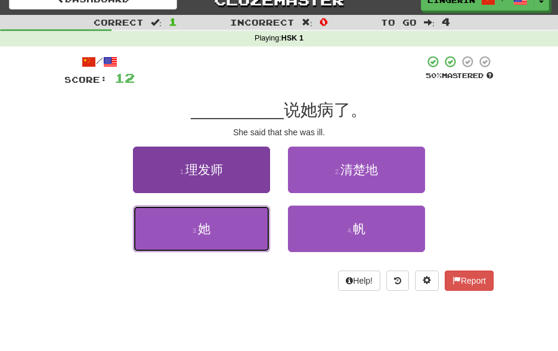
click at [234, 249] on button "3 . 她" at bounding box center [201, 229] width 137 height 46
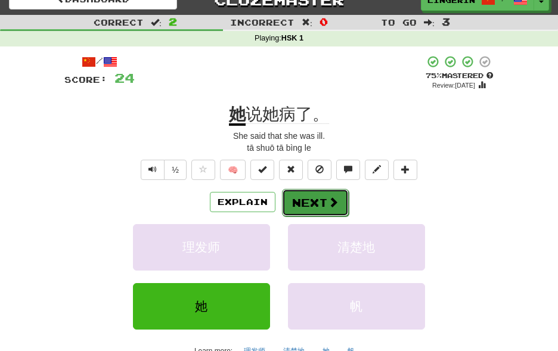
click at [319, 198] on button "Next" at bounding box center [315, 202] width 67 height 27
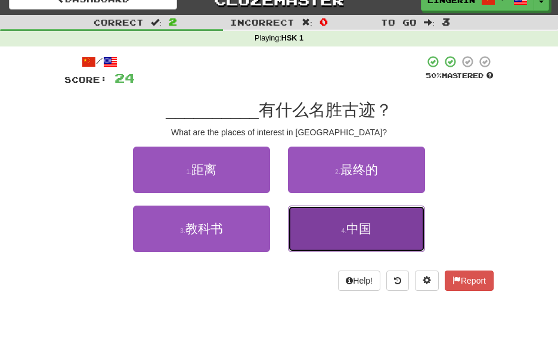
click at [330, 231] on button "4 . 中国" at bounding box center [356, 229] width 137 height 46
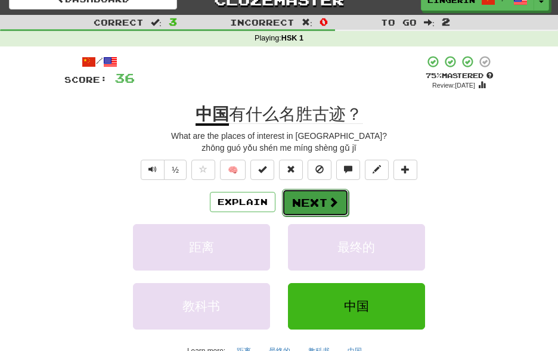
click at [324, 204] on button "Next" at bounding box center [315, 202] width 67 height 27
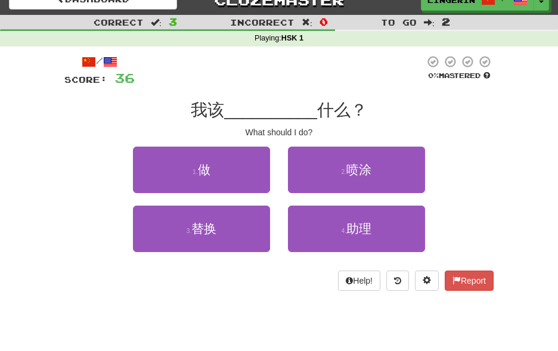
click at [222, 108] on span "我该" at bounding box center [207, 110] width 33 height 18
click at [221, 108] on span "我该" at bounding box center [207, 110] width 33 height 18
click at [222, 108] on span "我该" at bounding box center [207, 110] width 33 height 18
click at [450, 116] on div "我该 __________ 什么？" at bounding box center [278, 110] width 429 height 21
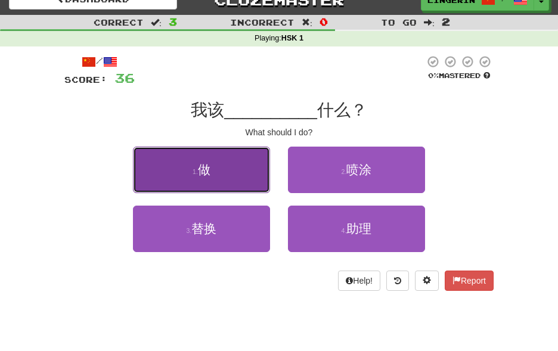
click at [218, 166] on button "1 . 做" at bounding box center [201, 170] width 137 height 46
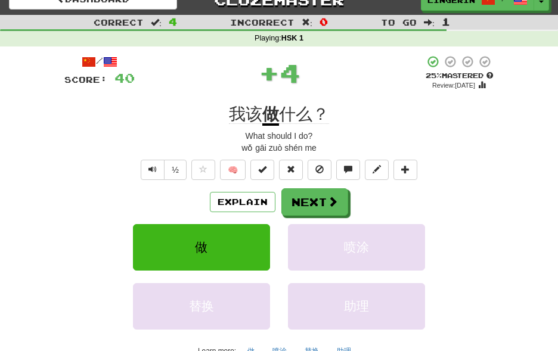
click at [260, 149] on div "wǒ gāi zuò shén me" at bounding box center [278, 148] width 429 height 12
click at [260, 150] on div "wǒ gāi zuò shén me" at bounding box center [278, 148] width 429 height 12
click at [394, 147] on div "wǒ gāi zuò shén me" at bounding box center [278, 148] width 429 height 12
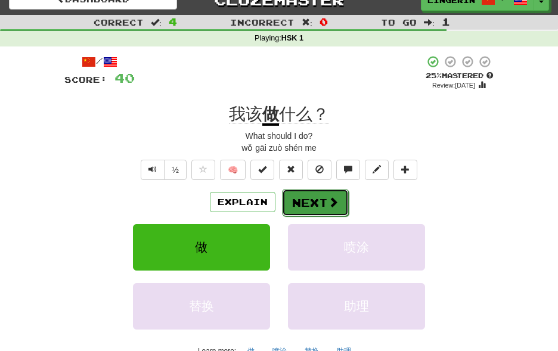
click at [318, 197] on button "Next" at bounding box center [315, 202] width 67 height 27
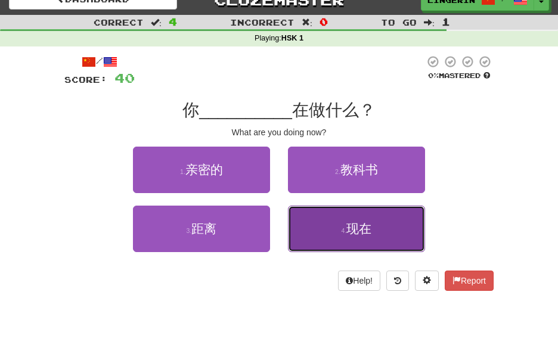
click at [375, 235] on button "4 . 现在" at bounding box center [356, 229] width 137 height 46
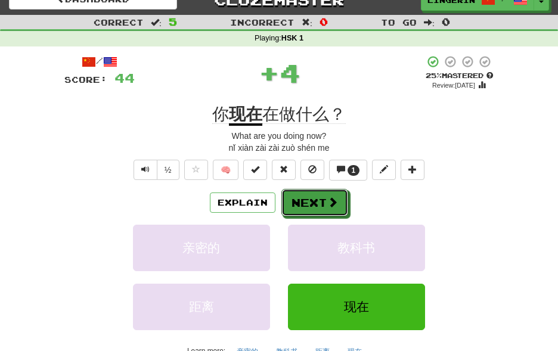
click at [323, 203] on button "Next" at bounding box center [314, 202] width 67 height 27
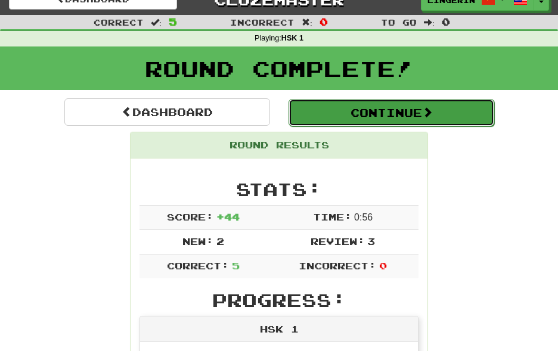
click at [357, 99] on button "Continue" at bounding box center [391, 112] width 206 height 27
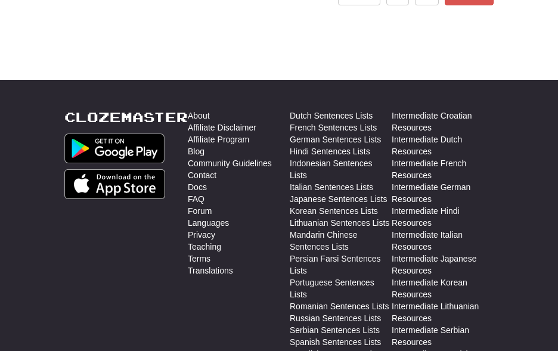
scroll to position [0, 0]
